Goal: Task Accomplishment & Management: Manage account settings

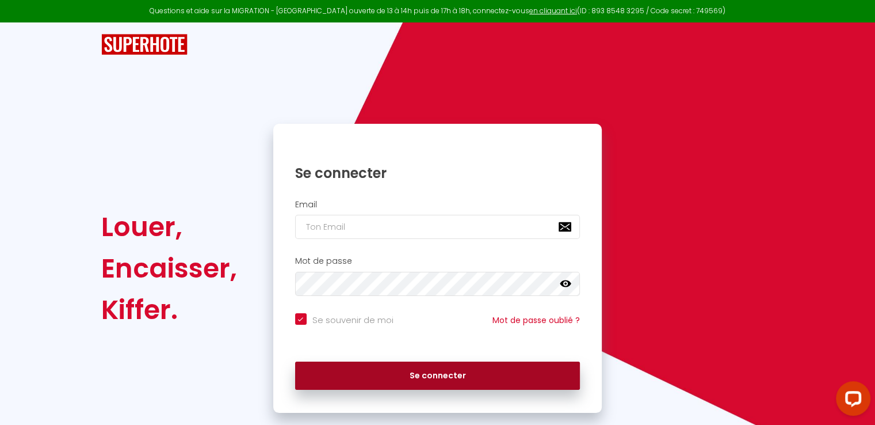
click at [433, 374] on button "Se connecter" at bounding box center [437, 375] width 285 height 29
checkbox input "true"
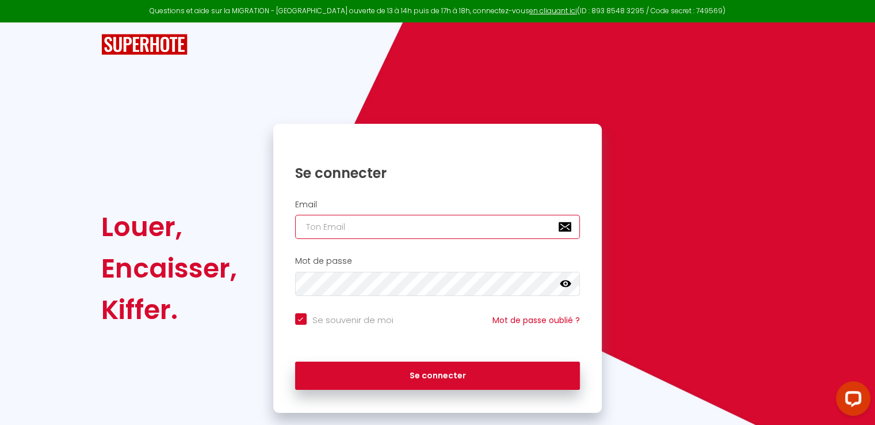
type input "[EMAIL_ADDRESS][DOMAIN_NAME]"
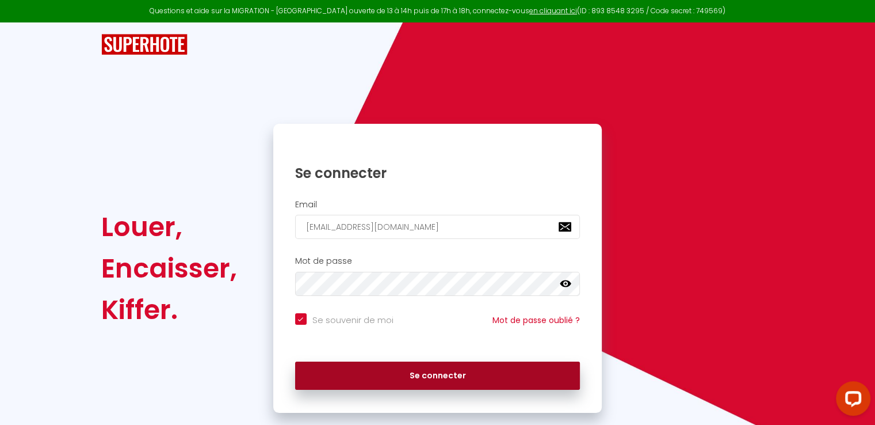
click at [416, 375] on button "Se connecter" at bounding box center [437, 375] width 285 height 29
checkbox input "true"
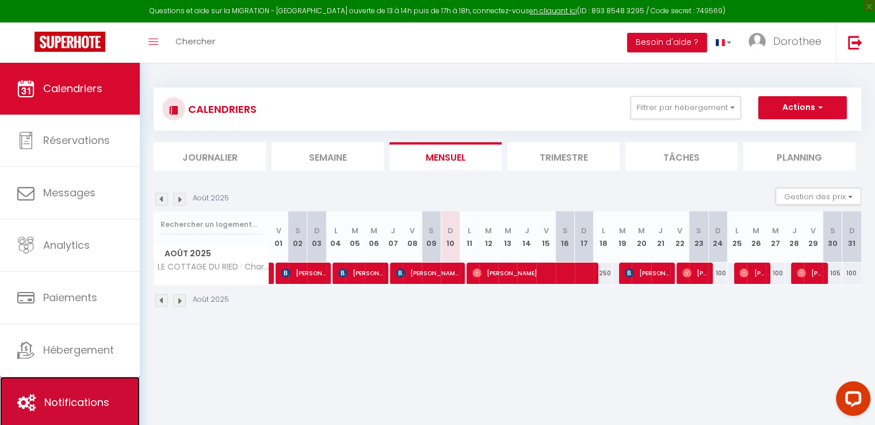
click at [70, 399] on span "Notifications" at bounding box center [76, 402] width 65 height 14
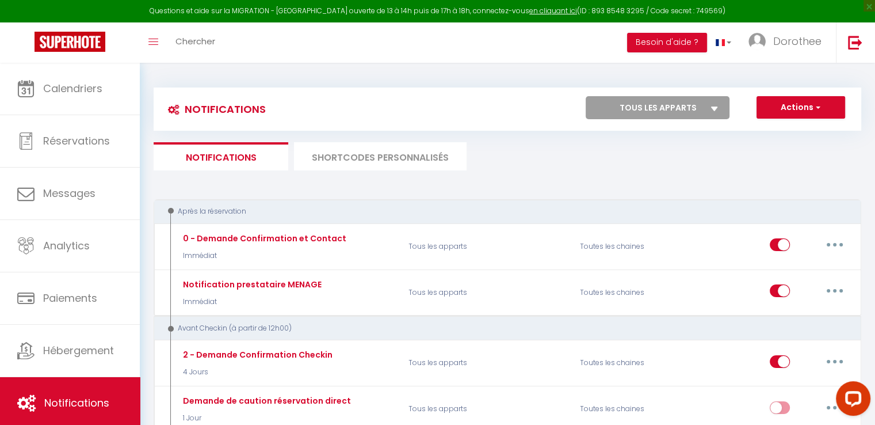
click at [374, 155] on li "SHORTCODES PERSONNALISÉS" at bounding box center [380, 156] width 173 height 28
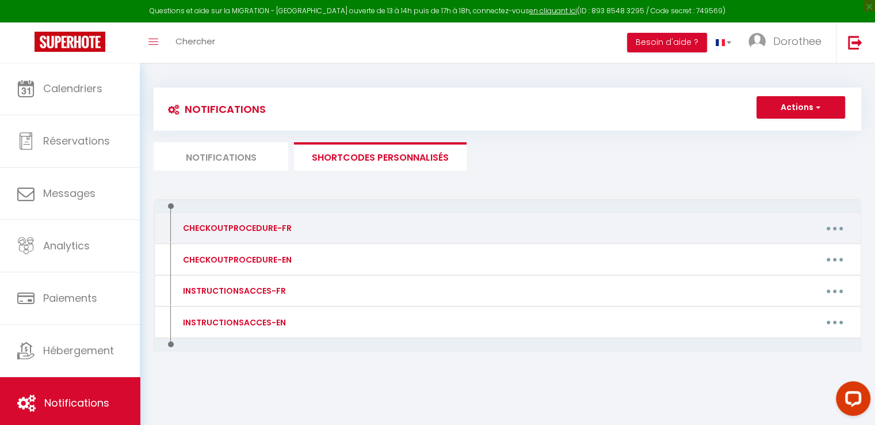
click at [244, 226] on div "CHECKOUTPROCEDURE-FR" at bounding box center [236, 228] width 112 height 13
click at [826, 226] on button "button" at bounding box center [835, 228] width 32 height 18
click at [776, 255] on link "Editer" at bounding box center [805, 255] width 85 height 20
type input "CHECKOUTPROCEDURE-FR"
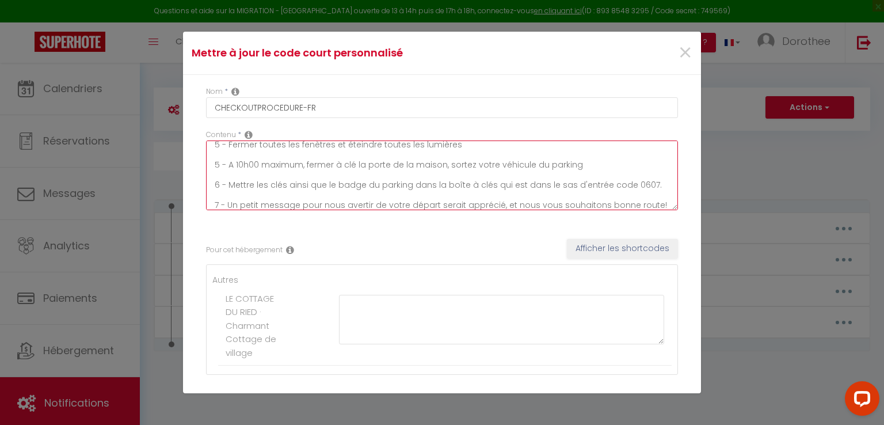
scroll to position [110, 0]
click at [641, 180] on textarea "1 - Faire la vaisselle et la ranger 2 -Sortir la poubelle jaune, la poubelle gr…" at bounding box center [442, 175] width 472 height 70
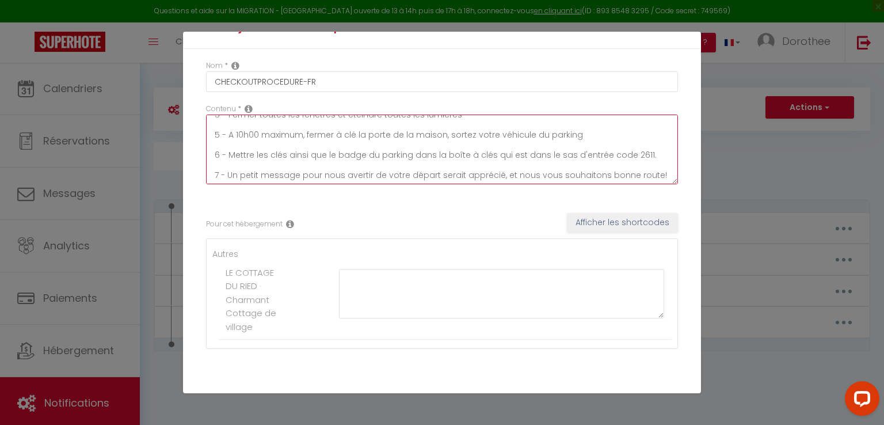
scroll to position [67, 0]
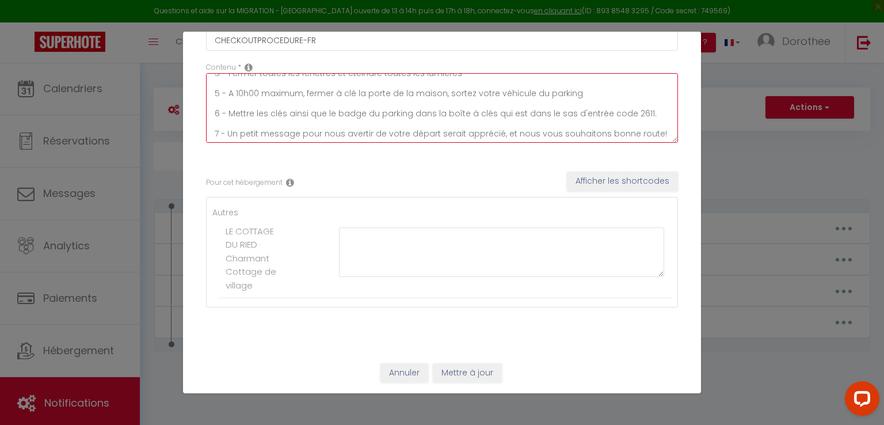
type textarea "1 - Faire la vaisselle et la ranger 2 -Sortir la poubelle jaune, la poubelle gr…"
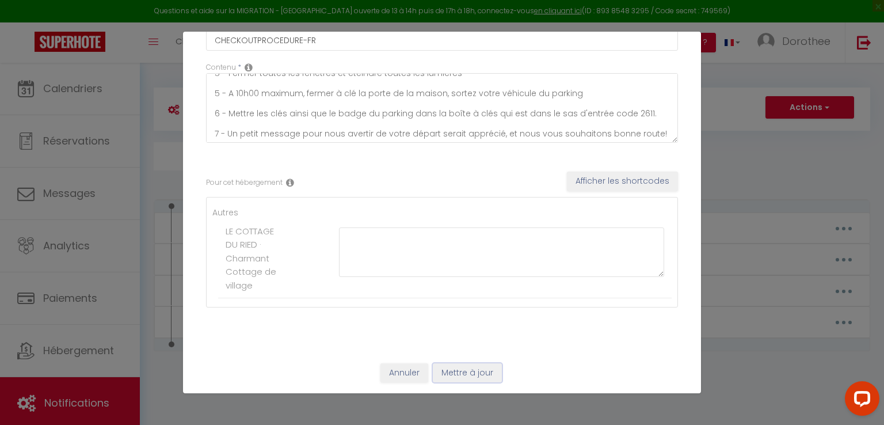
click at [462, 369] on button "Mettre à jour" at bounding box center [467, 373] width 69 height 20
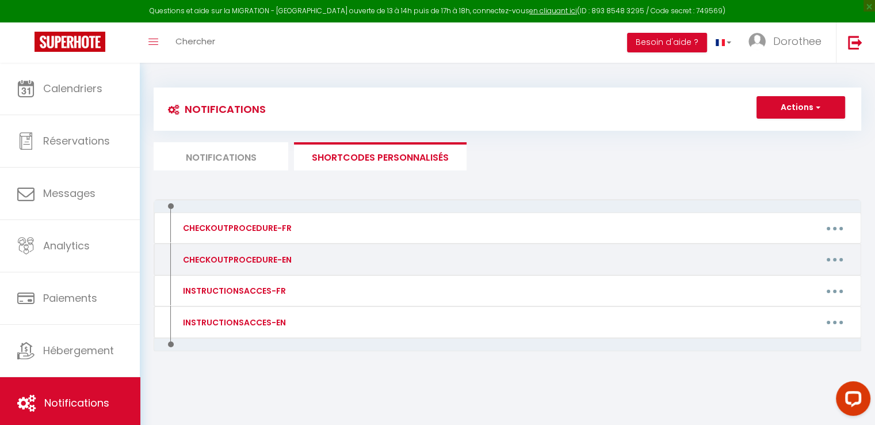
click at [264, 261] on div "CHECKOUTPROCEDURE-EN" at bounding box center [236, 259] width 112 height 13
click at [833, 258] on icon "button" at bounding box center [834, 259] width 3 height 3
click at [780, 286] on link "Editer" at bounding box center [805, 286] width 85 height 20
type input "CHECKOUTPROCEDURE-EN"
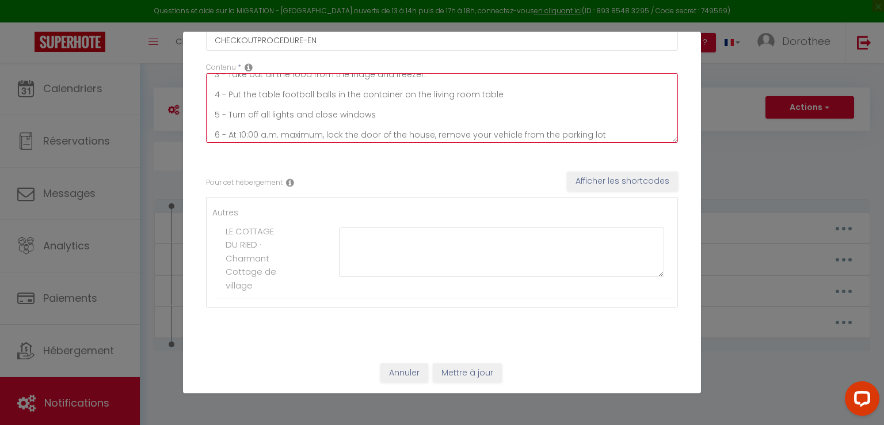
scroll to position [92, 0]
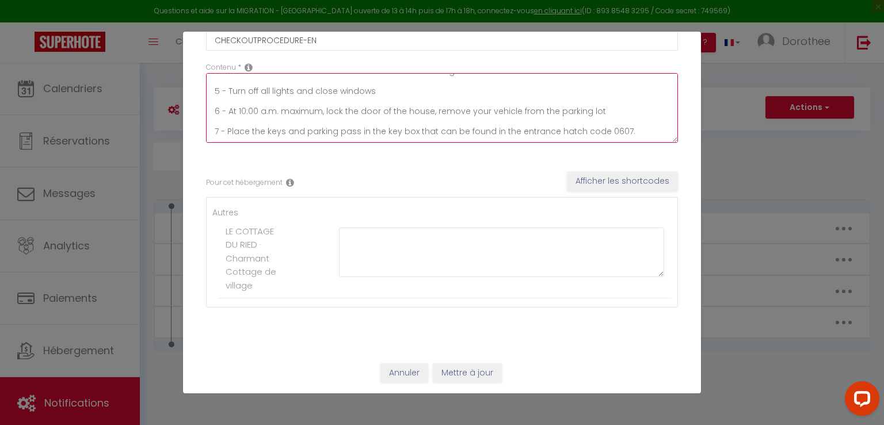
click at [620, 130] on textarea "1 – Wash the dishes and put them away 2 - Take out the yellow garbage can, the …" at bounding box center [442, 108] width 472 height 70
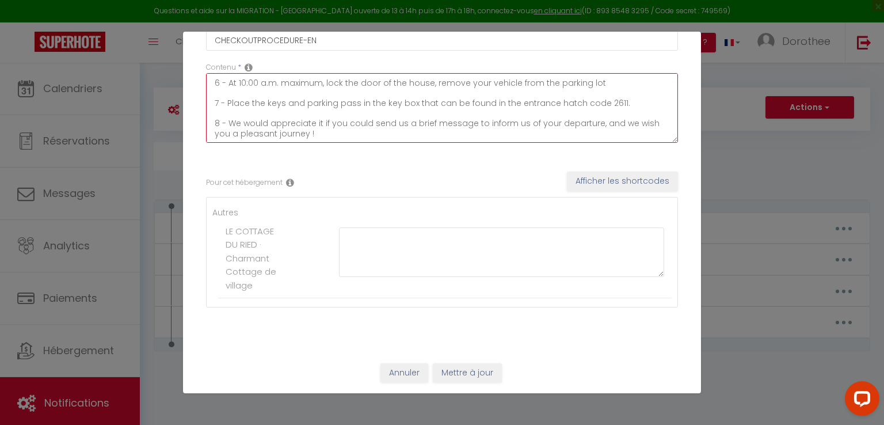
type textarea "1 – Wash the dishes and put them away 2 - Take out the yellow garbage can, the …"
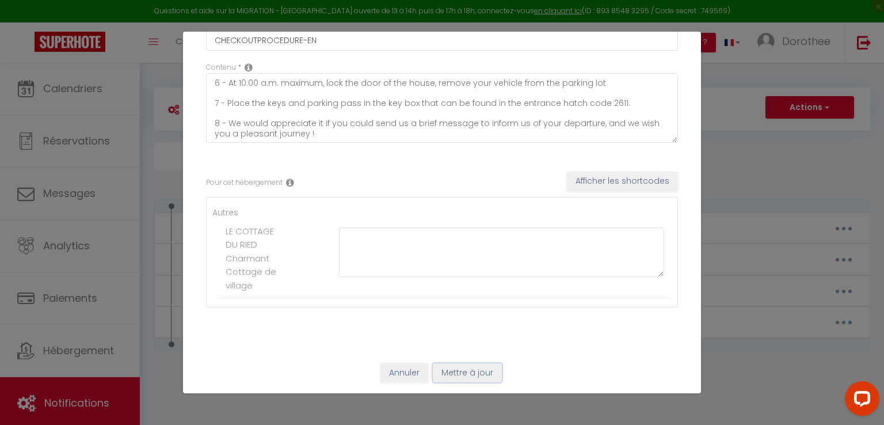
click at [458, 374] on button "Mettre à jour" at bounding box center [467, 373] width 69 height 20
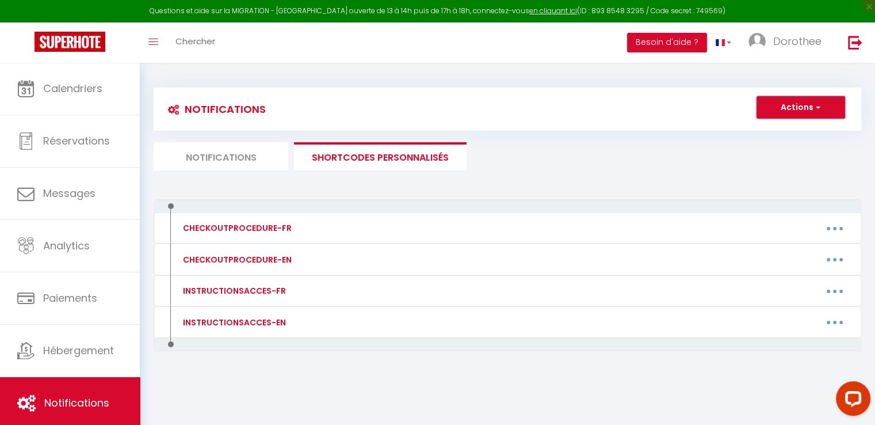
click at [817, 104] on span "button" at bounding box center [817, 107] width 7 height 12
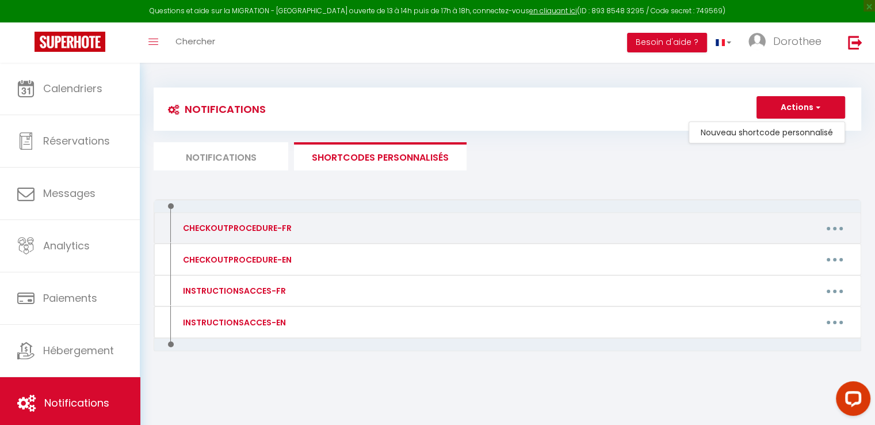
click at [253, 224] on div "CHECKOUTPROCEDURE-FR" at bounding box center [236, 228] width 112 height 13
click at [831, 228] on button "button" at bounding box center [835, 228] width 32 height 18
click at [770, 254] on link "Editer" at bounding box center [805, 255] width 85 height 20
type input "CHECKOUTPROCEDURE-FR"
type textarea "1 - Faire la vaisselle et la ranger 2 -Sortir la poubelle jaune, la poubelle gr…"
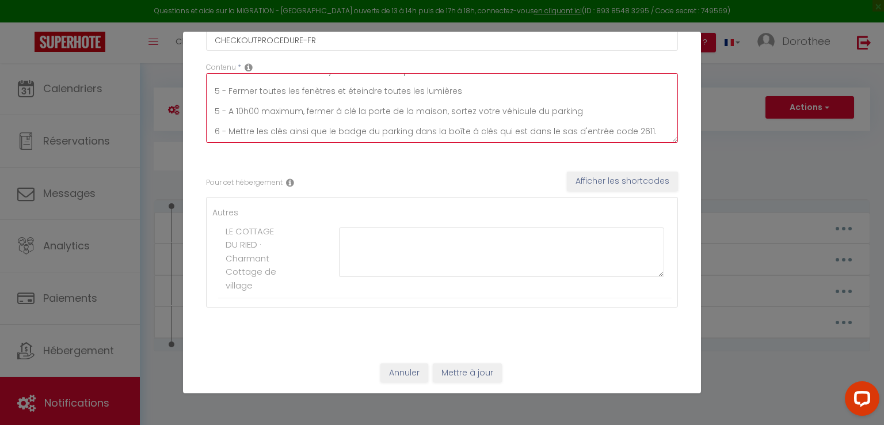
scroll to position [111, 0]
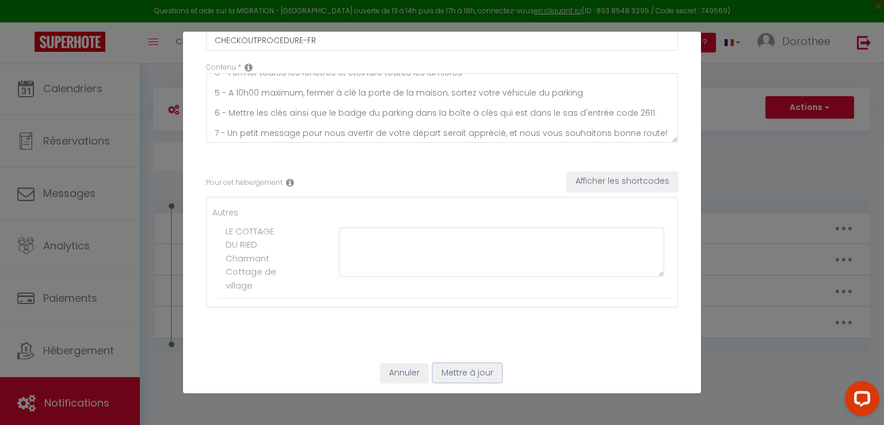
click at [462, 371] on button "Mettre à jour" at bounding box center [467, 373] width 69 height 20
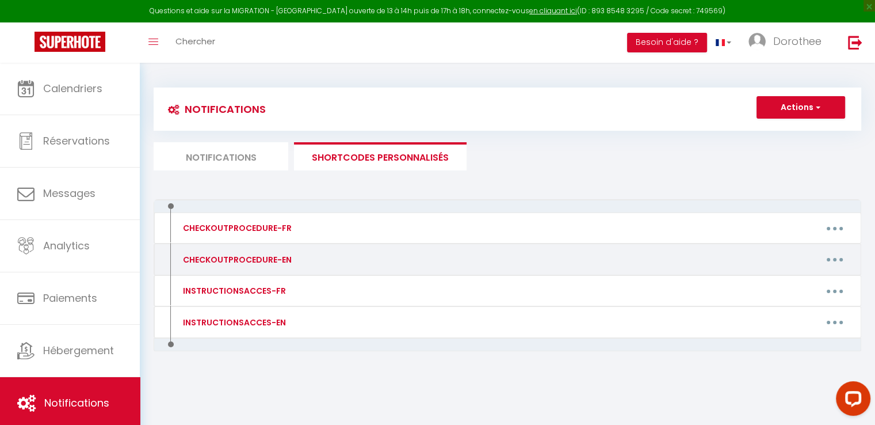
click at [838, 259] on button "button" at bounding box center [835, 259] width 32 height 18
click at [775, 287] on link "Editer" at bounding box center [805, 286] width 85 height 20
type input "CHECKOUTPROCEDURE-EN"
type textarea "1 – Wash the dishes and put them away 2 - Take out the yellow garbage can, the …"
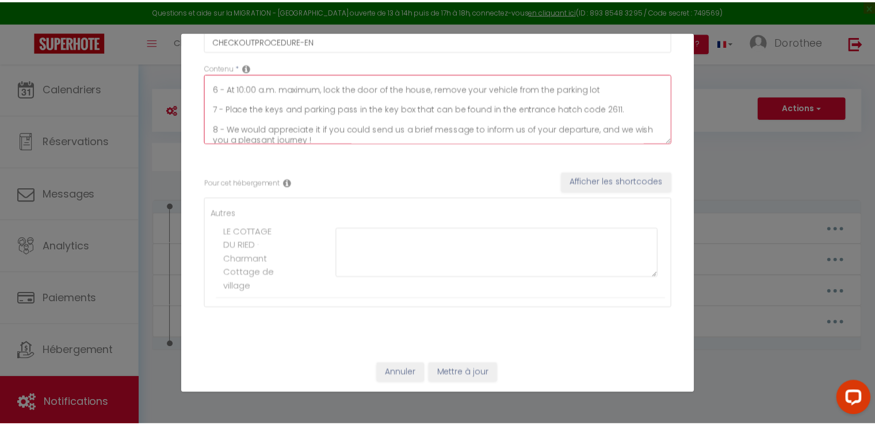
scroll to position [120, 0]
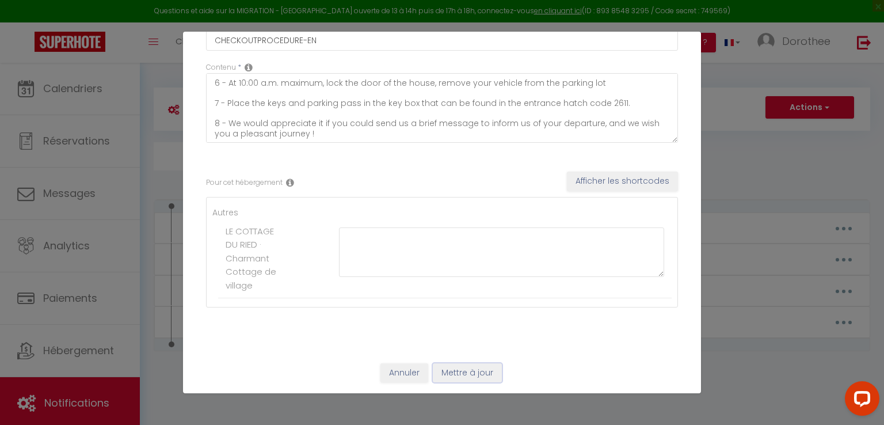
click at [451, 371] on button "Mettre à jour" at bounding box center [467, 373] width 69 height 20
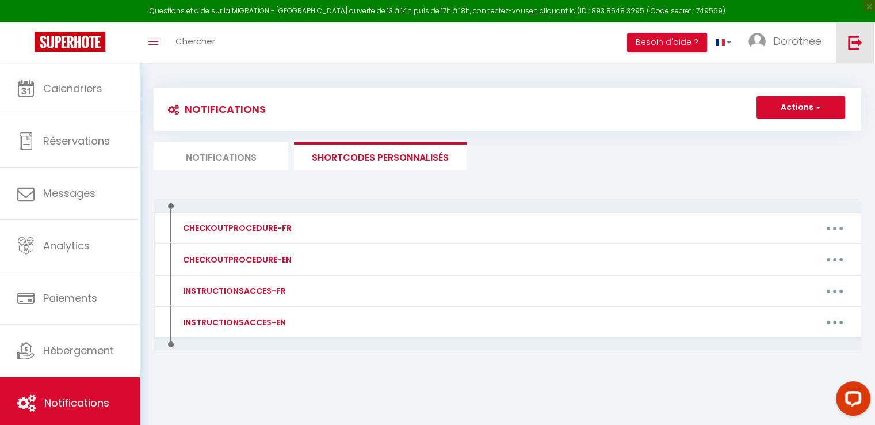
click at [858, 39] on img at bounding box center [855, 42] width 14 height 14
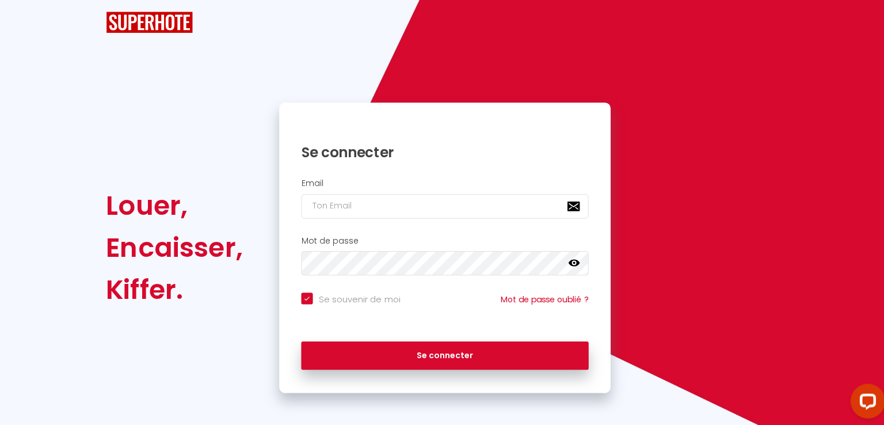
checkbox input "true"
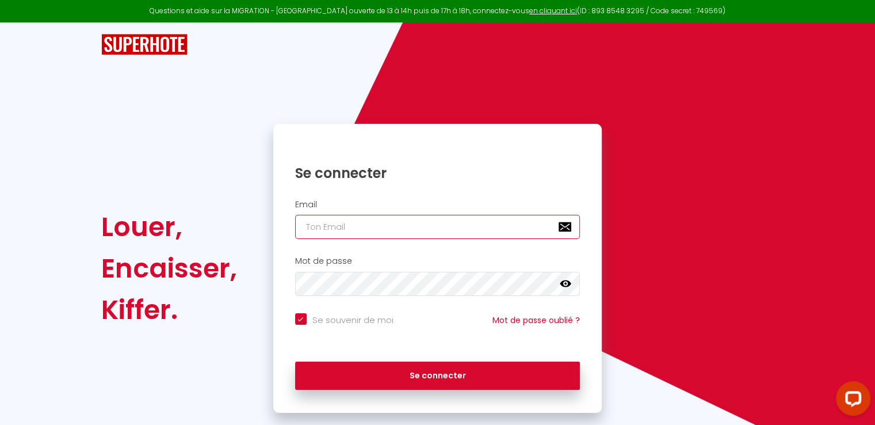
type input "[EMAIL_ADDRESS][DOMAIN_NAME]"
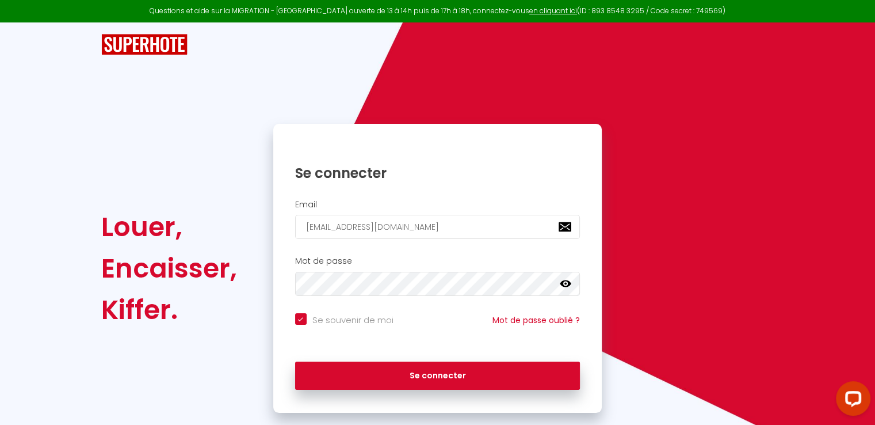
checkbox input "true"
